Goal: Information Seeking & Learning: Compare options

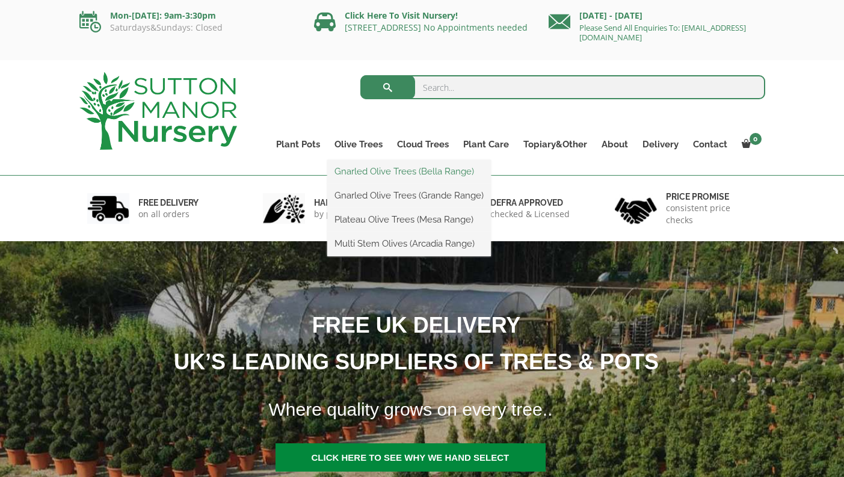
click at [366, 171] on link "Gnarled Olive Trees (Bella Range)" at bounding box center [409, 171] width 164 height 18
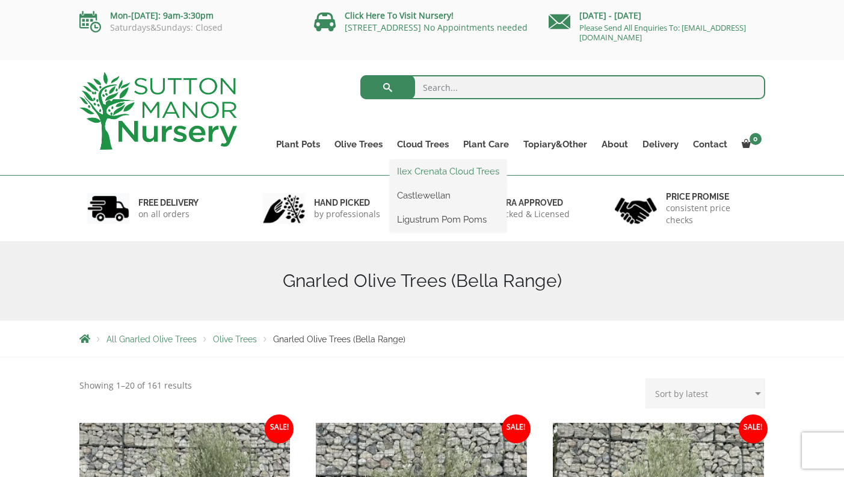
click at [412, 173] on link "Ilex Crenata Cloud Trees" at bounding box center [448, 171] width 117 height 18
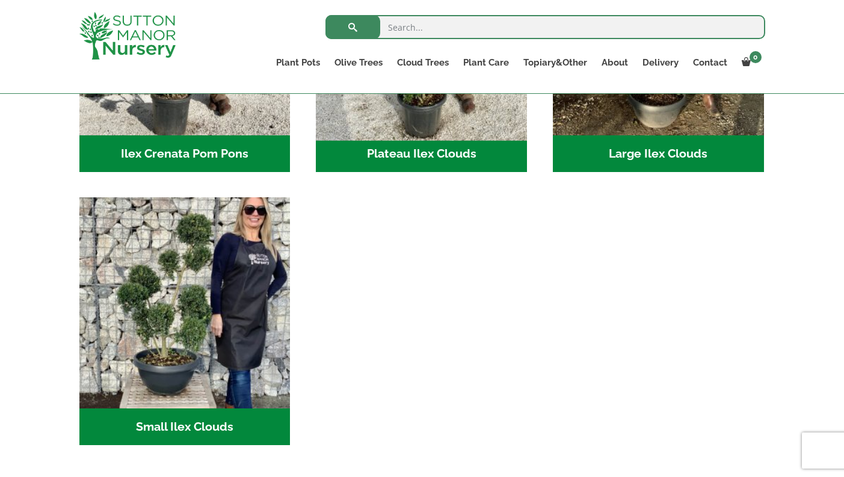
scroll to position [436, 0]
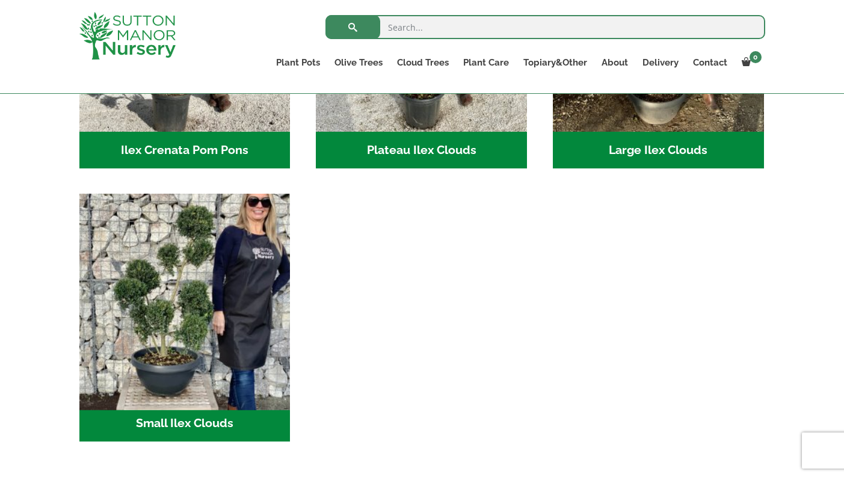
click at [180, 304] on img "Visit product category Small Ilex Clouds" at bounding box center [184, 299] width 221 height 221
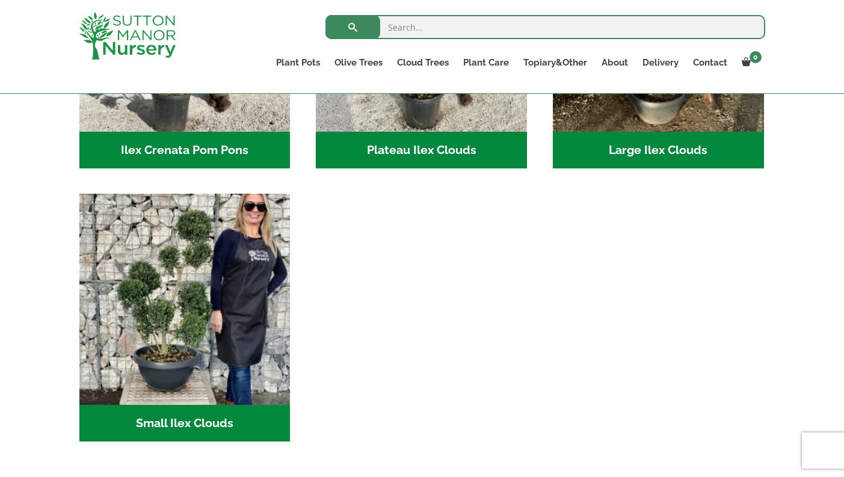
click at [425, 154] on h2 "Plateau Ilex Clouds (6)" at bounding box center [421, 150] width 211 height 37
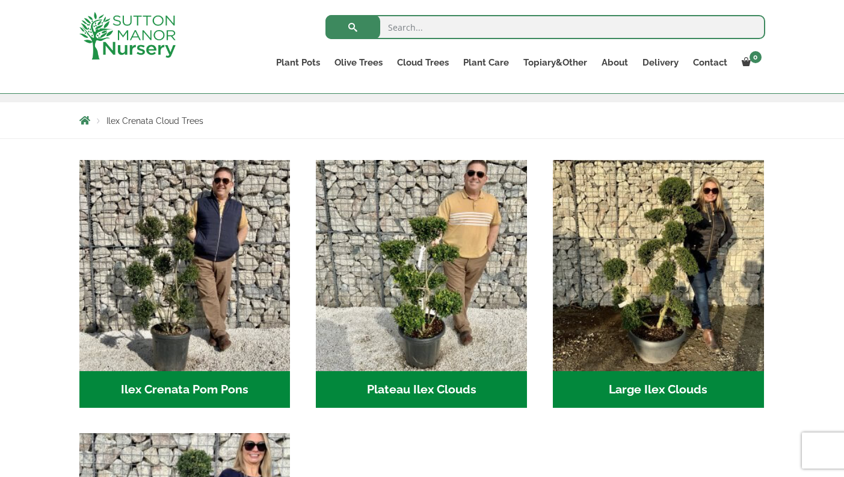
scroll to position [216, 0]
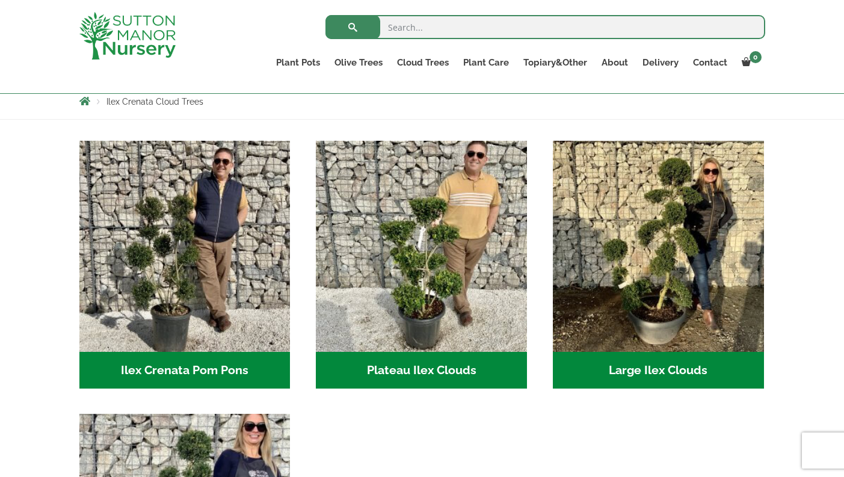
click at [641, 372] on h2 "Large Ilex Clouds (32)" at bounding box center [658, 370] width 211 height 37
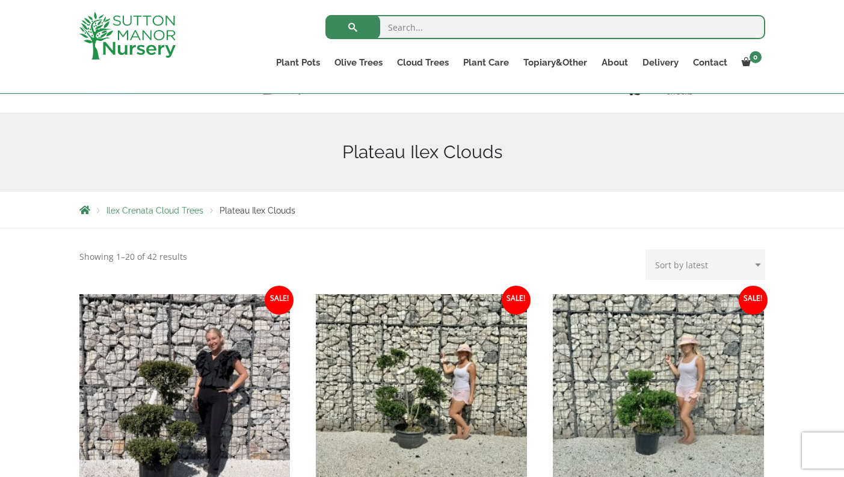
scroll to position [95, 0]
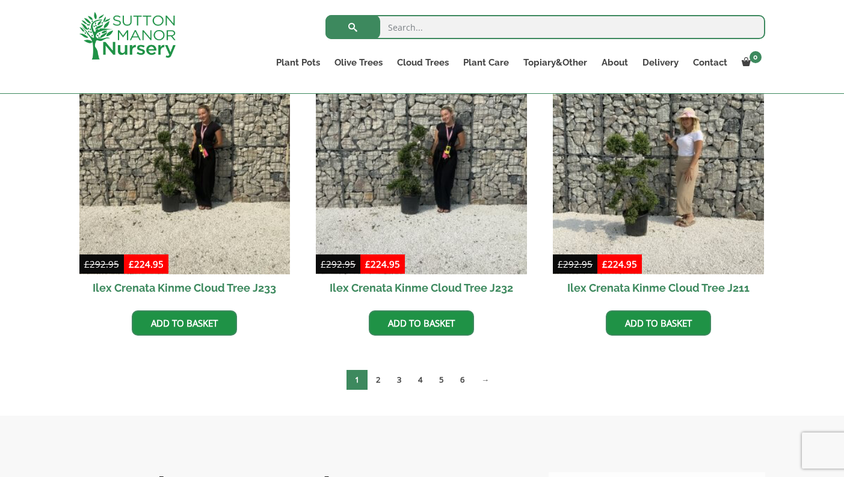
scroll to position [339, 0]
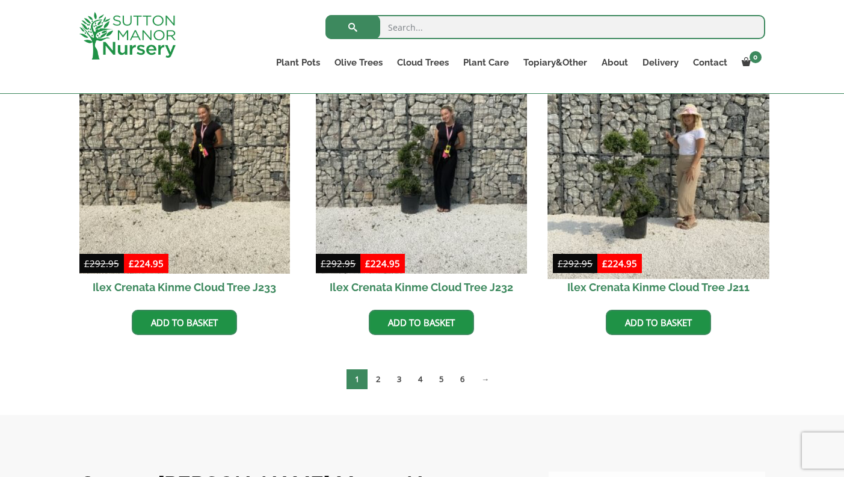
click at [639, 189] on img at bounding box center [658, 167] width 221 height 221
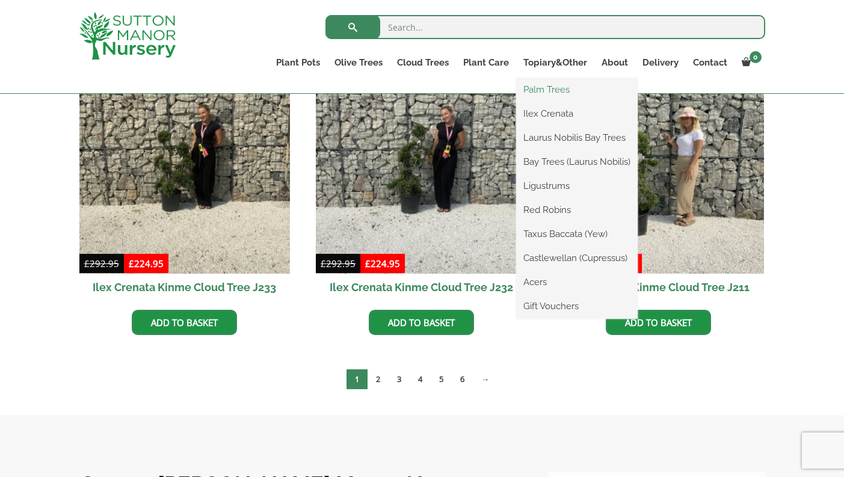
click at [543, 88] on link "Palm Trees" at bounding box center [577, 90] width 122 height 18
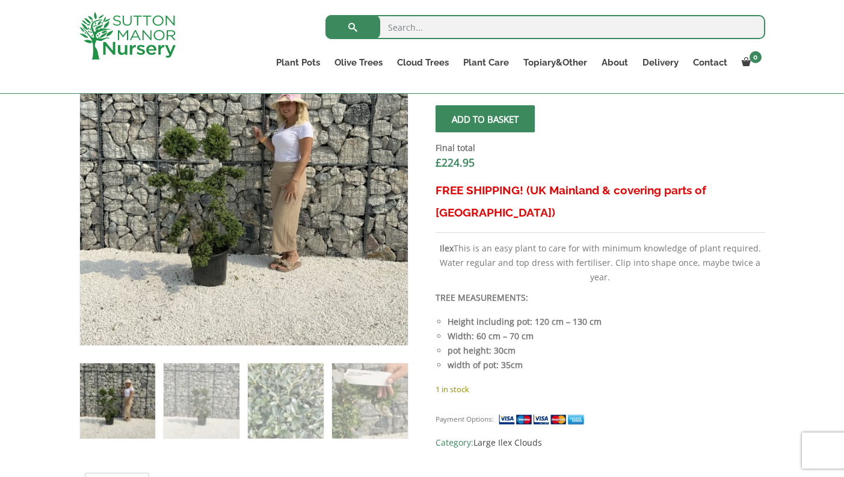
scroll to position [454, 0]
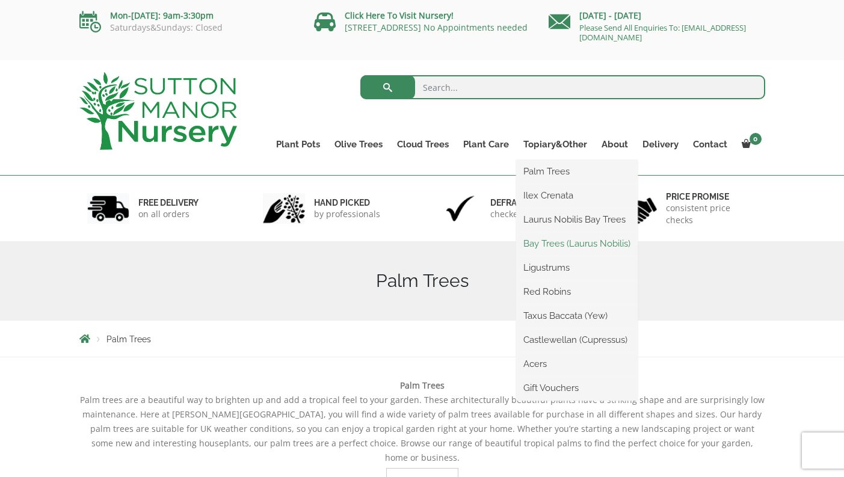
click at [537, 247] on link "Bay Trees (Laurus Nobilis)" at bounding box center [577, 244] width 122 height 18
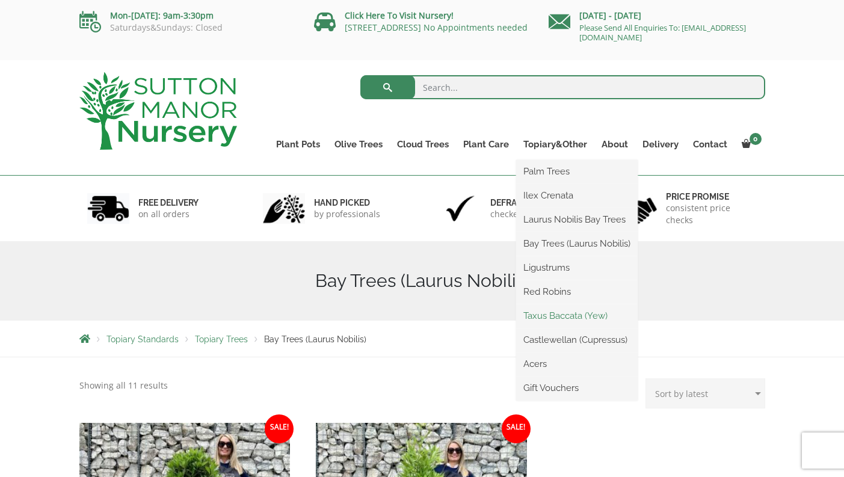
click at [546, 317] on link "Taxus Baccata (Yew)" at bounding box center [577, 316] width 122 height 18
